Goal: Task Accomplishment & Management: Manage account settings

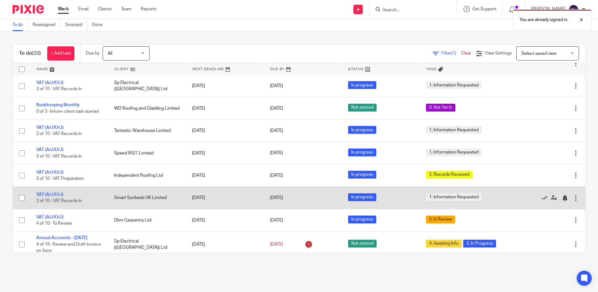
scroll to position [94, 0]
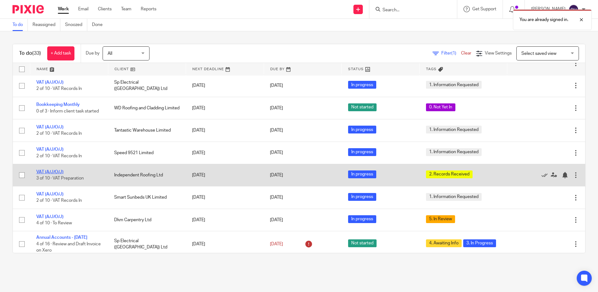
click at [47, 171] on link "VAT (A/J/O/J)" at bounding box center [49, 172] width 27 height 4
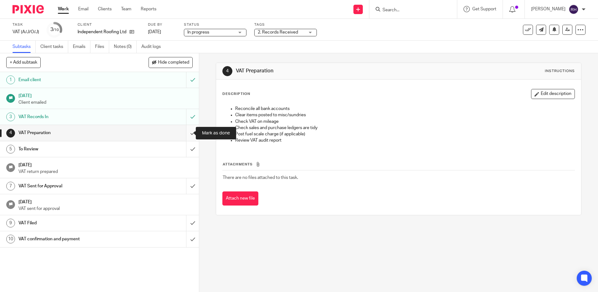
click at [186, 130] on input "submit" at bounding box center [99, 133] width 199 height 16
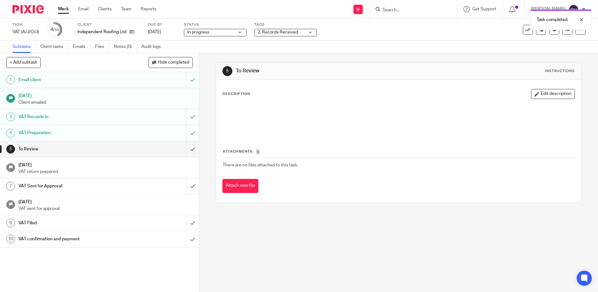
click at [309, 31] on div "2. Records Received" at bounding box center [285, 33] width 63 height 8
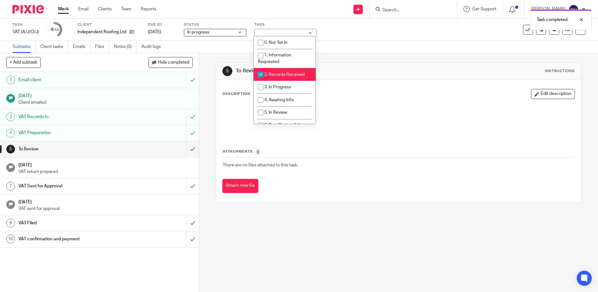
click at [259, 74] on input "checkbox" at bounding box center [261, 75] width 12 height 12
checkbox input "false"
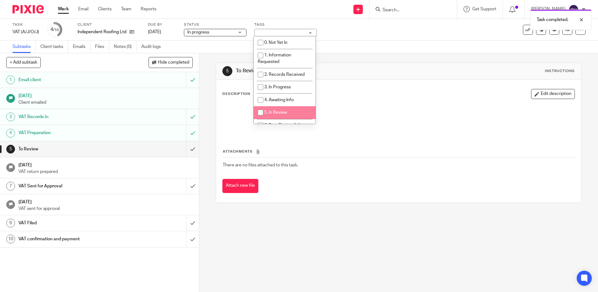
click at [260, 110] on input "checkbox" at bounding box center [261, 112] width 12 height 12
checkbox input "true"
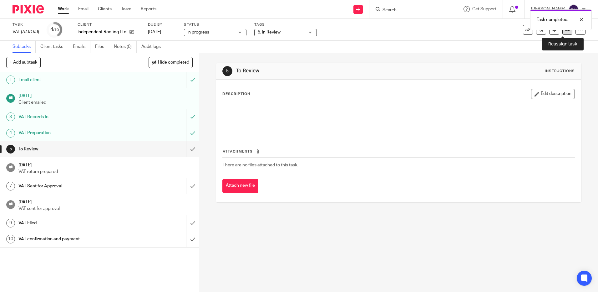
click at [563, 33] on link at bounding box center [568, 30] width 10 height 10
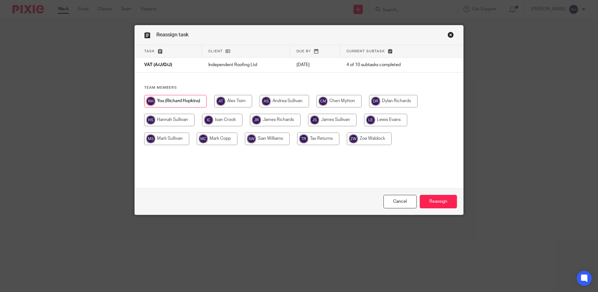
click at [322, 121] on input "radio" at bounding box center [332, 120] width 49 height 13
radio input "true"
click at [357, 137] on input "radio" at bounding box center [369, 138] width 45 height 13
radio input "true"
click at [436, 201] on input "Reassign" at bounding box center [438, 201] width 37 height 13
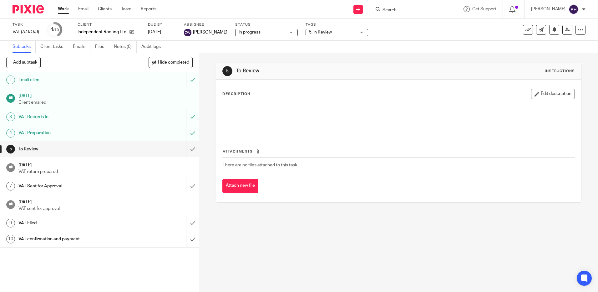
click at [33, 10] on img at bounding box center [28, 9] width 31 height 8
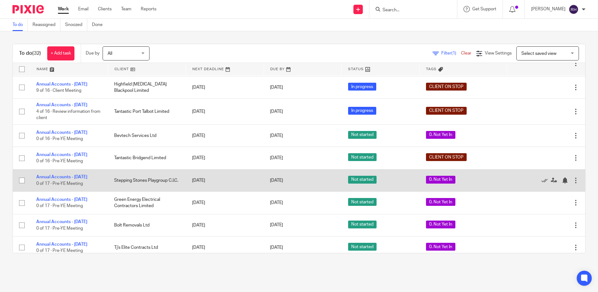
scroll to position [591, 0]
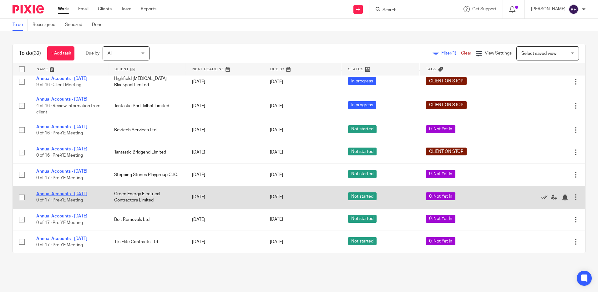
click at [87, 193] on link "Annual Accounts - [DATE]" at bounding box center [61, 194] width 51 height 4
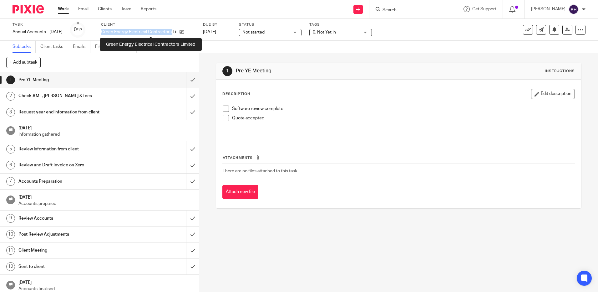
drag, startPoint x: 113, startPoint y: 32, endPoint x: 184, endPoint y: 32, distance: 71.4
click at [184, 32] on div "Task Annual Accounts - August 2025 Save Annual Accounts - August 2025 0 /17 Cli…" at bounding box center [252, 29] width 478 height 15
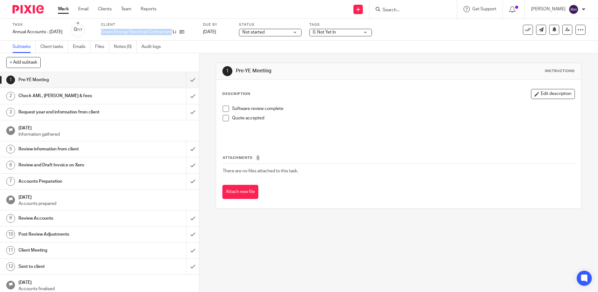
drag, startPoint x: 184, startPoint y: 32, endPoint x: 178, endPoint y: 32, distance: 6.3
copy p "Green Energy Electrical Contractors"
click at [32, 11] on img at bounding box center [28, 9] width 31 height 8
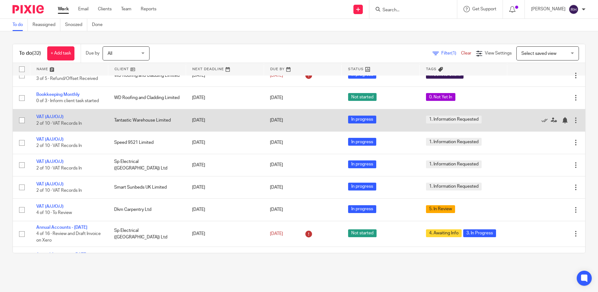
scroll to position [94, 0]
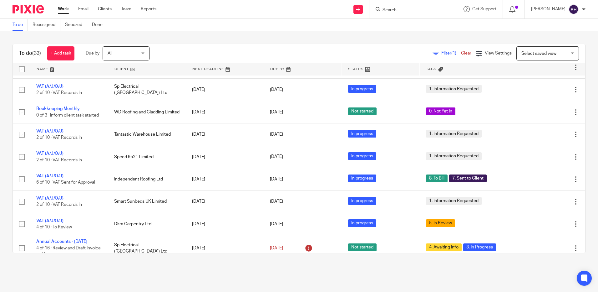
scroll to position [125, 0]
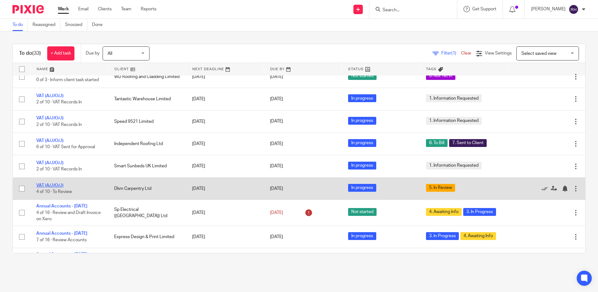
click at [49, 184] on link "VAT (A/J/O/J)" at bounding box center [49, 185] width 27 height 4
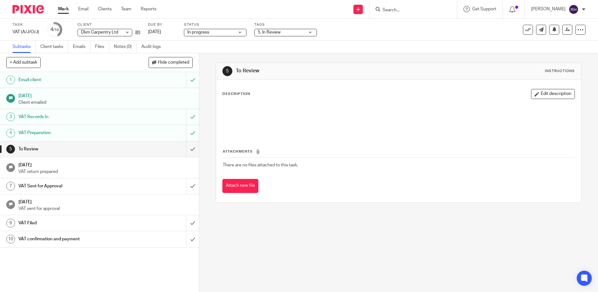
click at [311, 33] on div "5. In Review" at bounding box center [285, 33] width 63 height 8
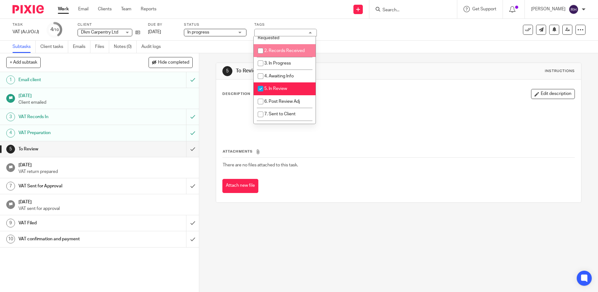
scroll to position [25, 0]
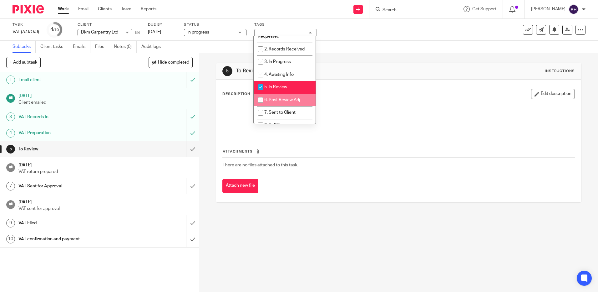
click at [262, 102] on input "checkbox" at bounding box center [261, 100] width 12 height 12
checkbox input "true"
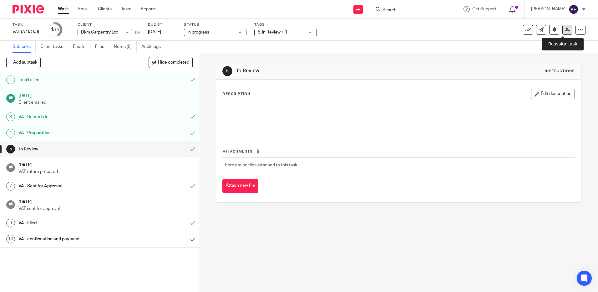
click at [566, 31] on icon at bounding box center [568, 29] width 5 height 5
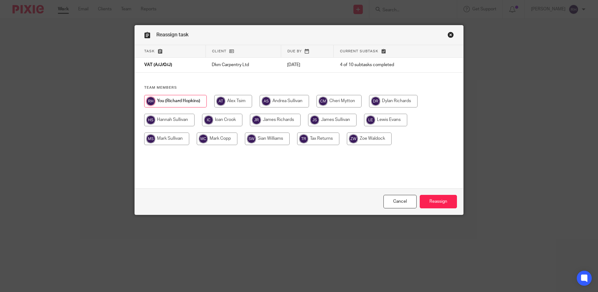
click at [385, 123] on input "radio" at bounding box center [385, 120] width 43 height 13
radio input "true"
click at [430, 198] on input "Reassign" at bounding box center [438, 201] width 37 height 13
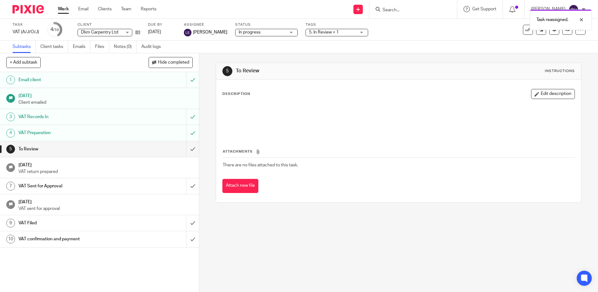
click at [28, 7] on img at bounding box center [28, 9] width 31 height 8
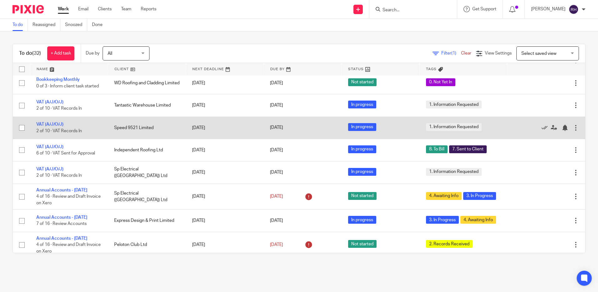
scroll to position [125, 0]
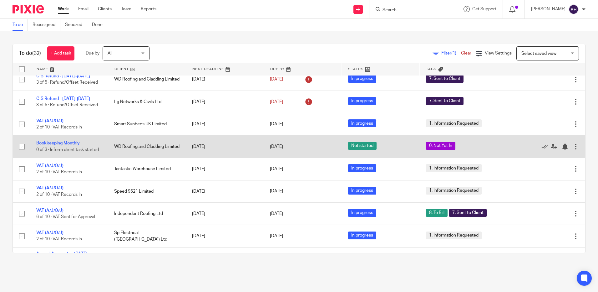
scroll to position [63, 0]
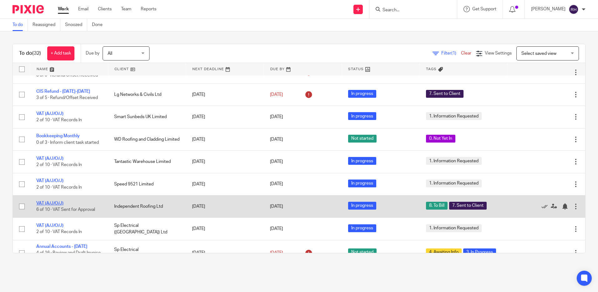
click at [45, 201] on link "VAT (A/J/O/J)" at bounding box center [49, 203] width 27 height 4
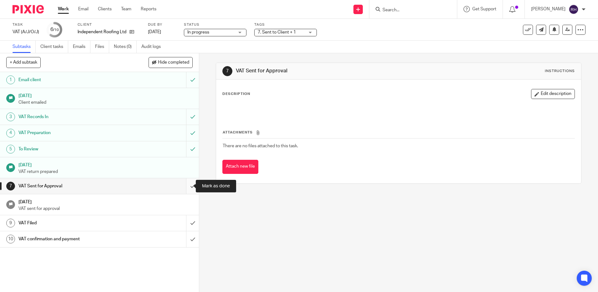
click at [187, 187] on input "submit" at bounding box center [99, 186] width 199 height 16
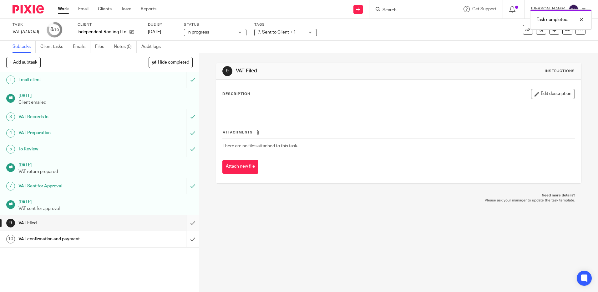
click at [186, 222] on input "submit" at bounding box center [99, 223] width 199 height 16
click at [186, 237] on input "submit" at bounding box center [99, 239] width 199 height 16
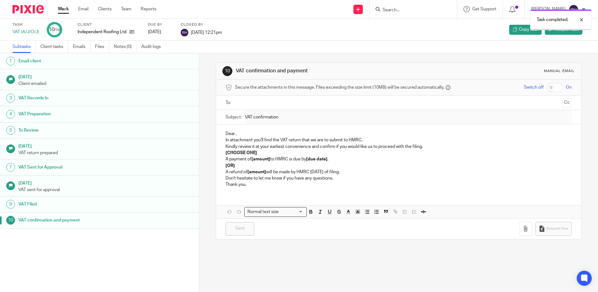
click at [35, 9] on img at bounding box center [28, 9] width 31 height 8
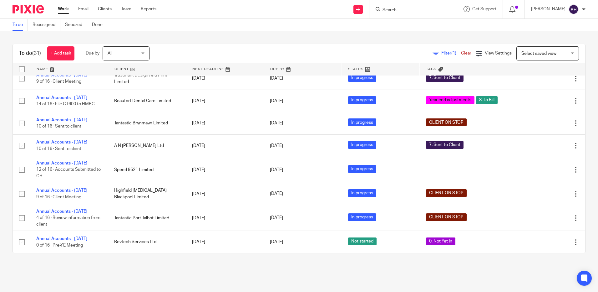
scroll to position [438, 0]
